Goal: Use online tool/utility: Utilize a website feature to perform a specific function

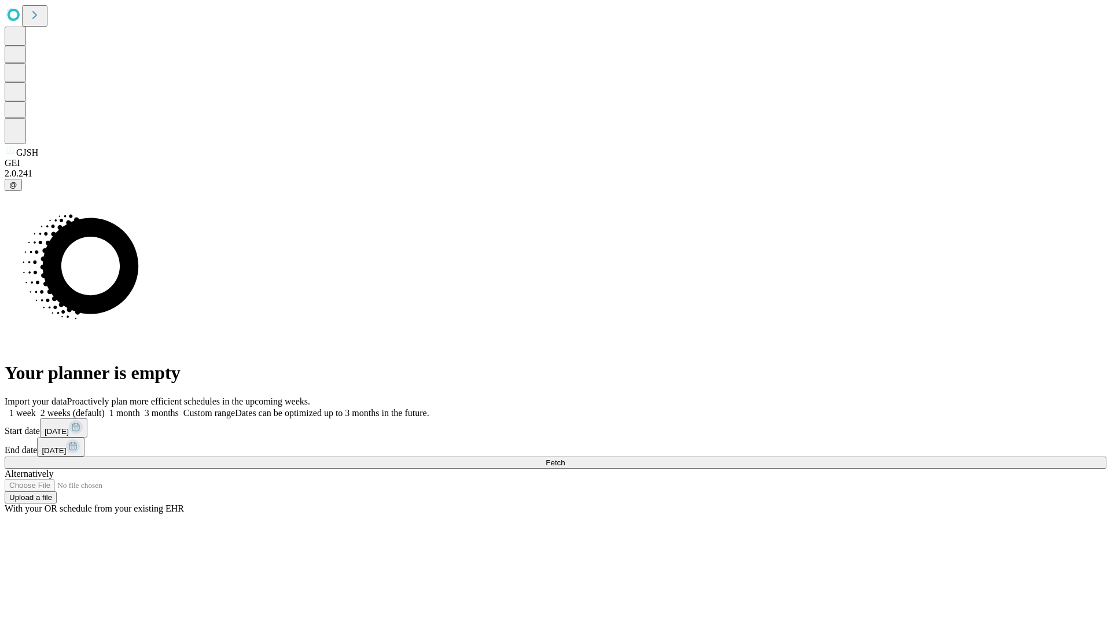
click at [565, 458] on span "Fetch" at bounding box center [555, 462] width 19 height 9
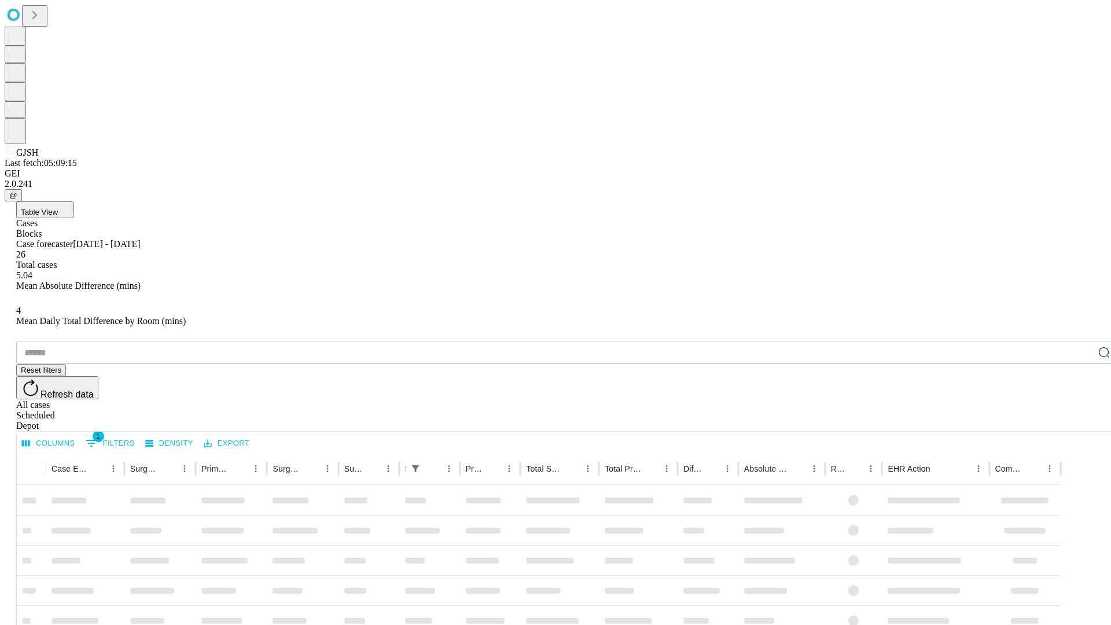
click at [58, 208] on span "Table View" at bounding box center [39, 212] width 37 height 9
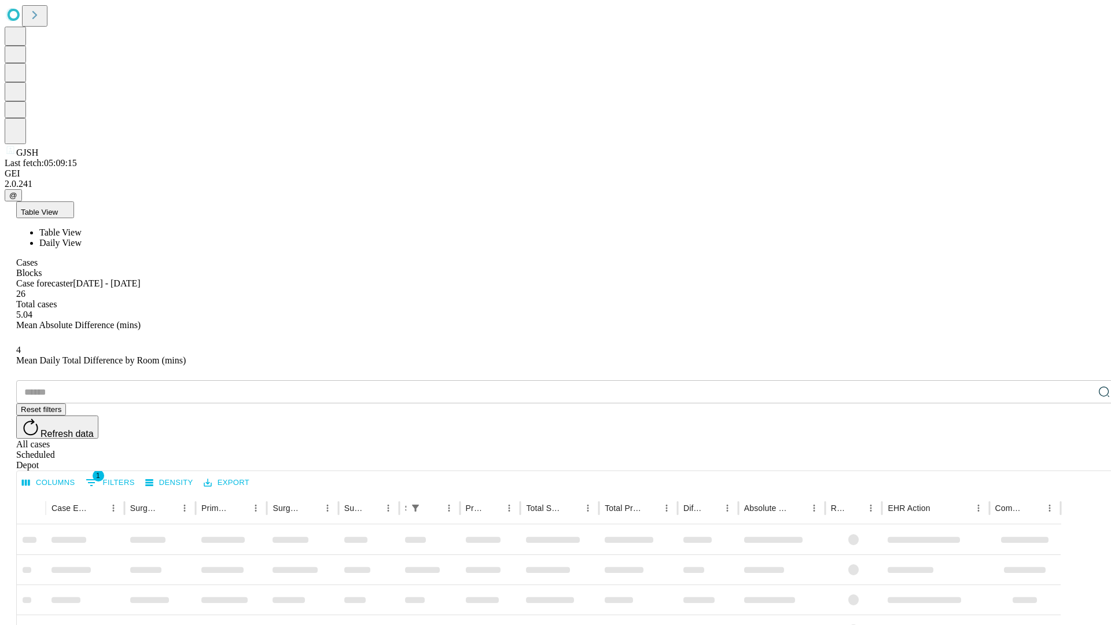
click at [82, 238] on span "Daily View" at bounding box center [60, 243] width 42 height 10
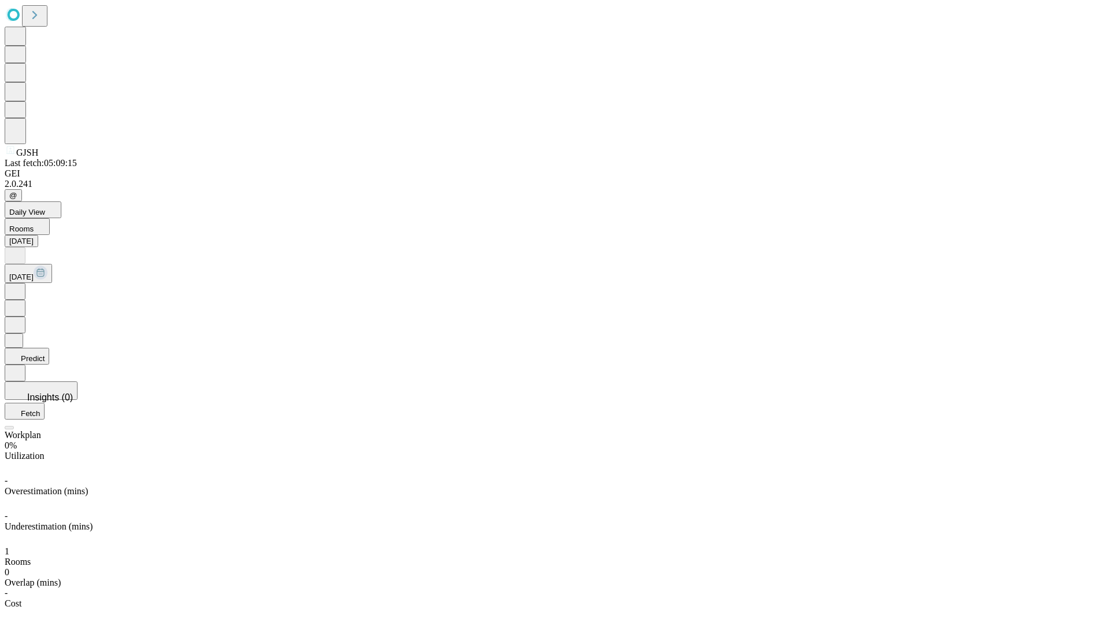
click at [49, 348] on button "Predict" at bounding box center [27, 356] width 45 height 17
